Goal: Book appointment/travel/reservation

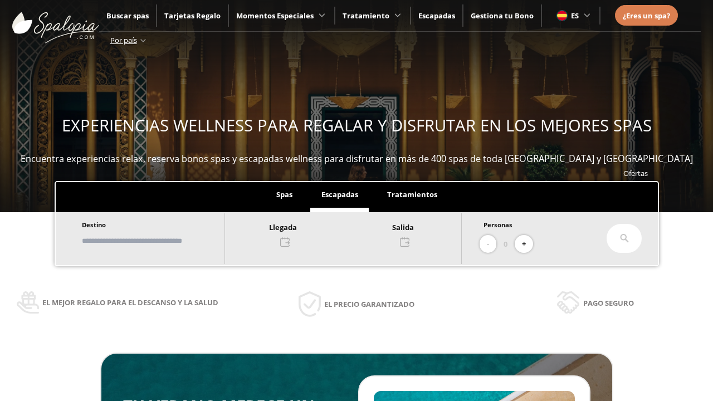
click at [157, 241] on input "text" at bounding box center [148, 241] width 139 height 20
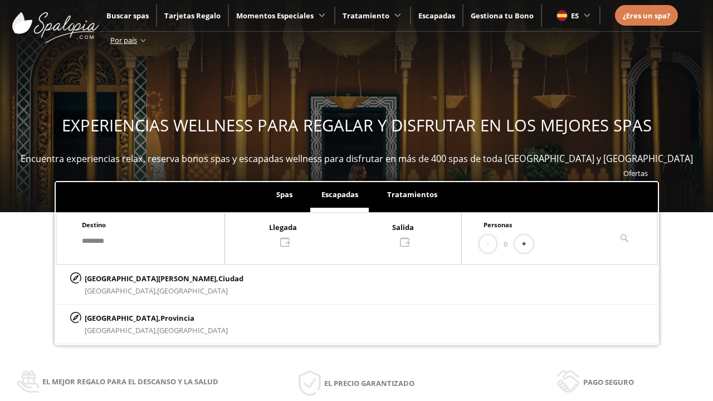
click at [354, 233] on div at bounding box center [343, 234] width 236 height 27
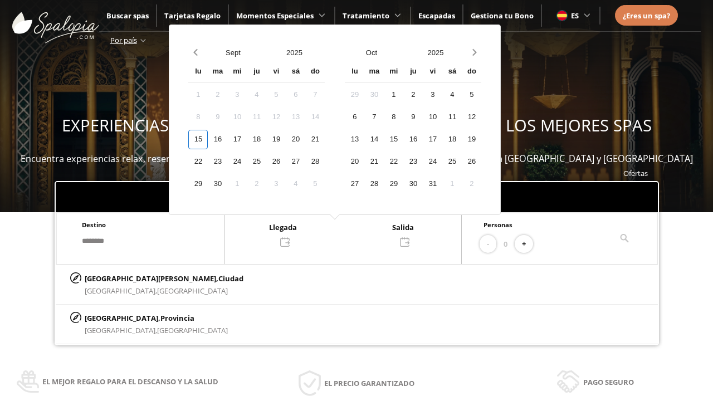
click at [247, 139] on div "17" at bounding box center [237, 140] width 20 height 20
click at [266, 139] on div "18" at bounding box center [257, 140] width 20 height 20
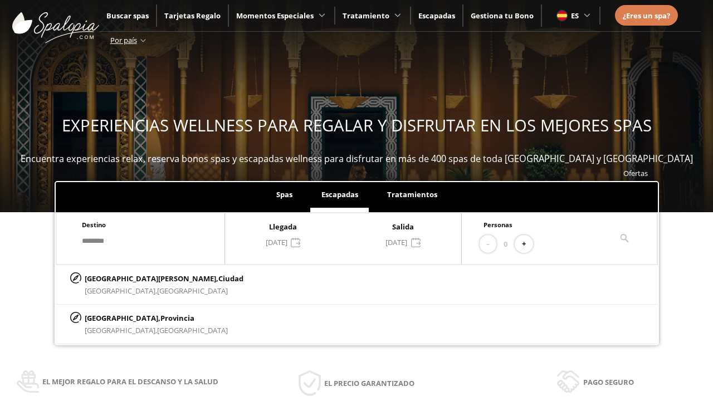
click at [528, 244] on button "+" at bounding box center [524, 244] width 18 height 18
click at [140, 278] on p "[GEOGRAPHIC_DATA][PERSON_NAME], [GEOGRAPHIC_DATA]" at bounding box center [164, 279] width 159 height 12
type input "**********"
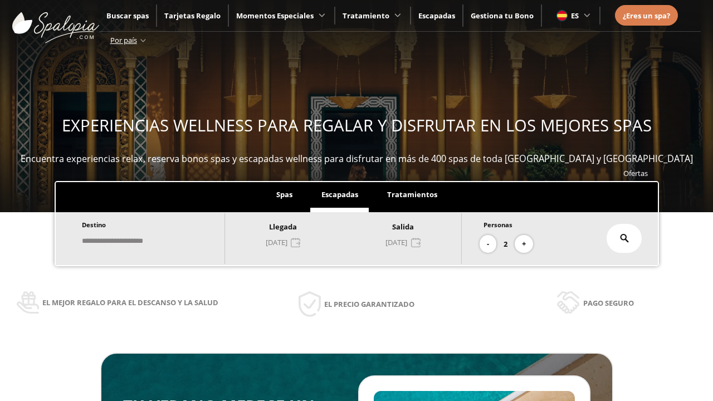
click at [625, 239] on icon at bounding box center [624, 238] width 9 height 9
